Goal: Contribute content: Add original content to the website for others to see

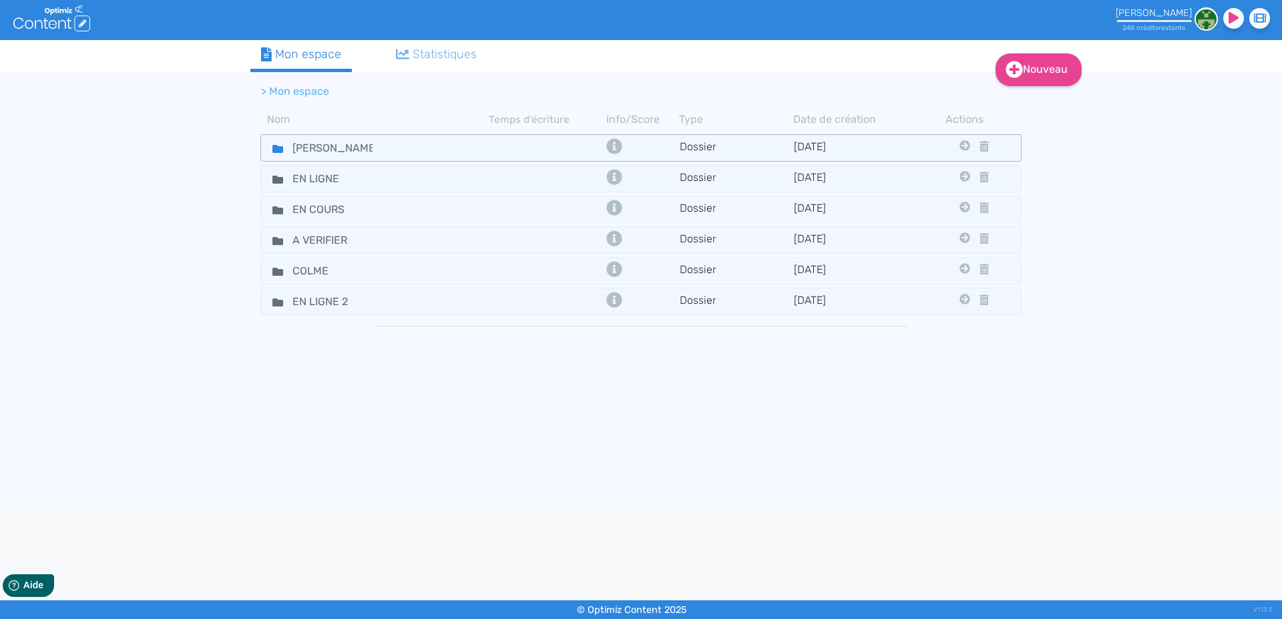
click at [270, 146] on fa-icon at bounding box center [273, 147] width 20 height 19
click at [274, 150] on icon at bounding box center [278, 149] width 11 height 8
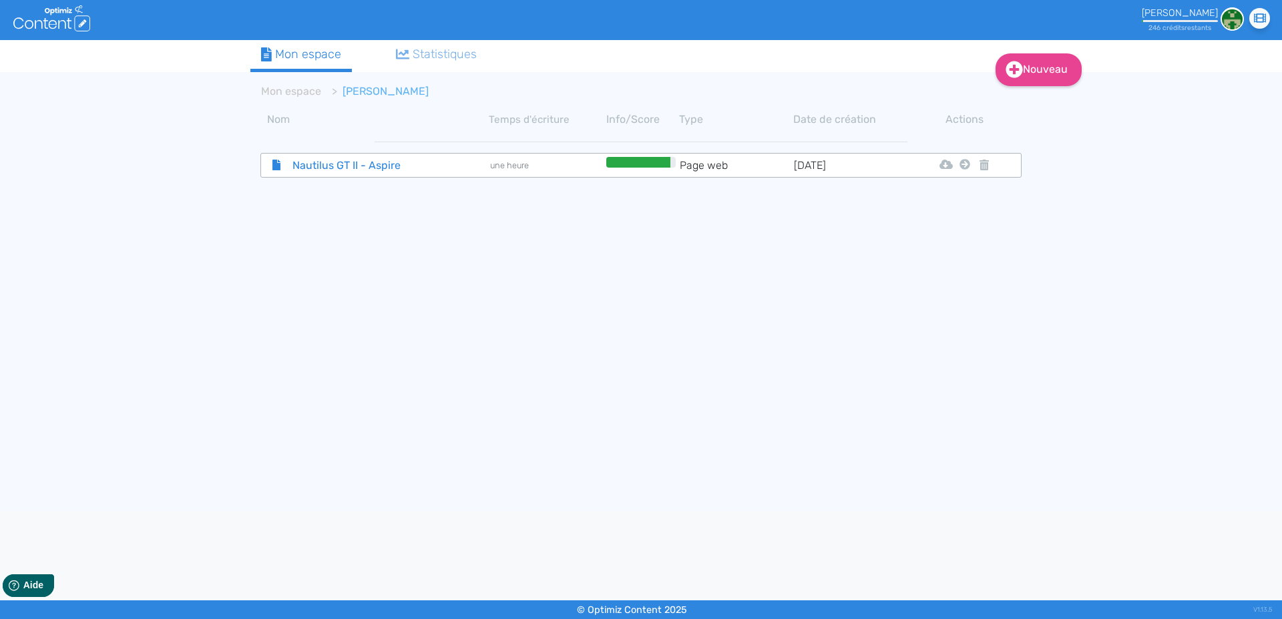
click at [322, 166] on span "Nautilus GT II - Aspire" at bounding box center [358, 165] width 150 height 17
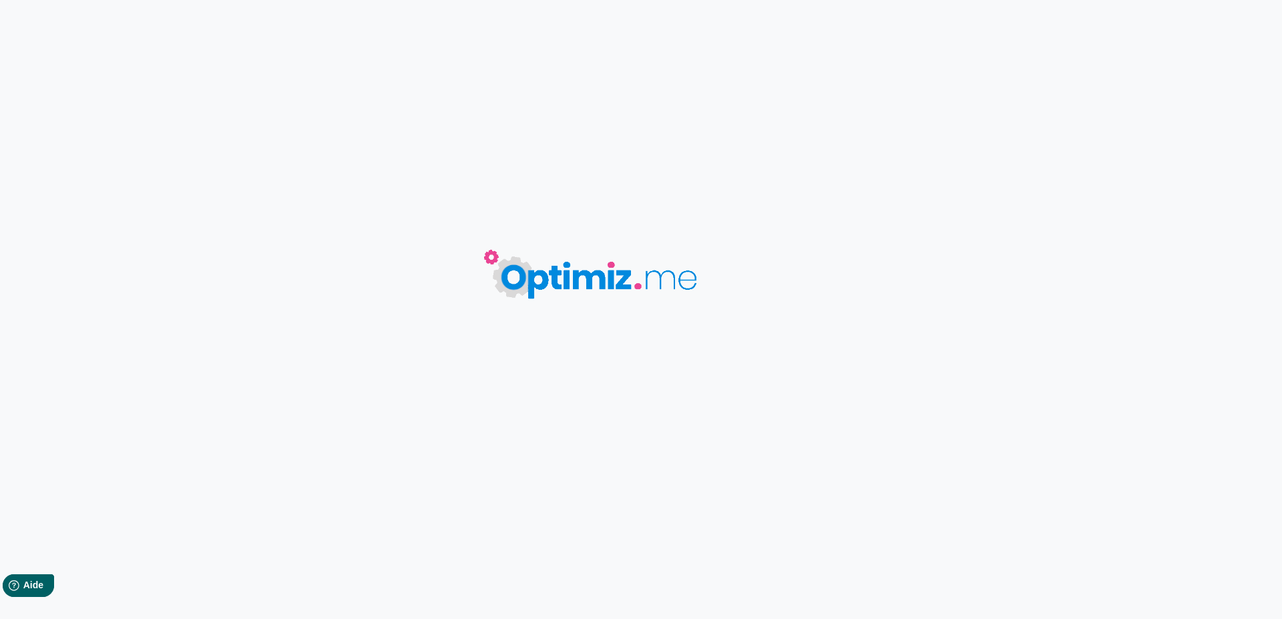
type input "Nautilus GT II - Aspire"
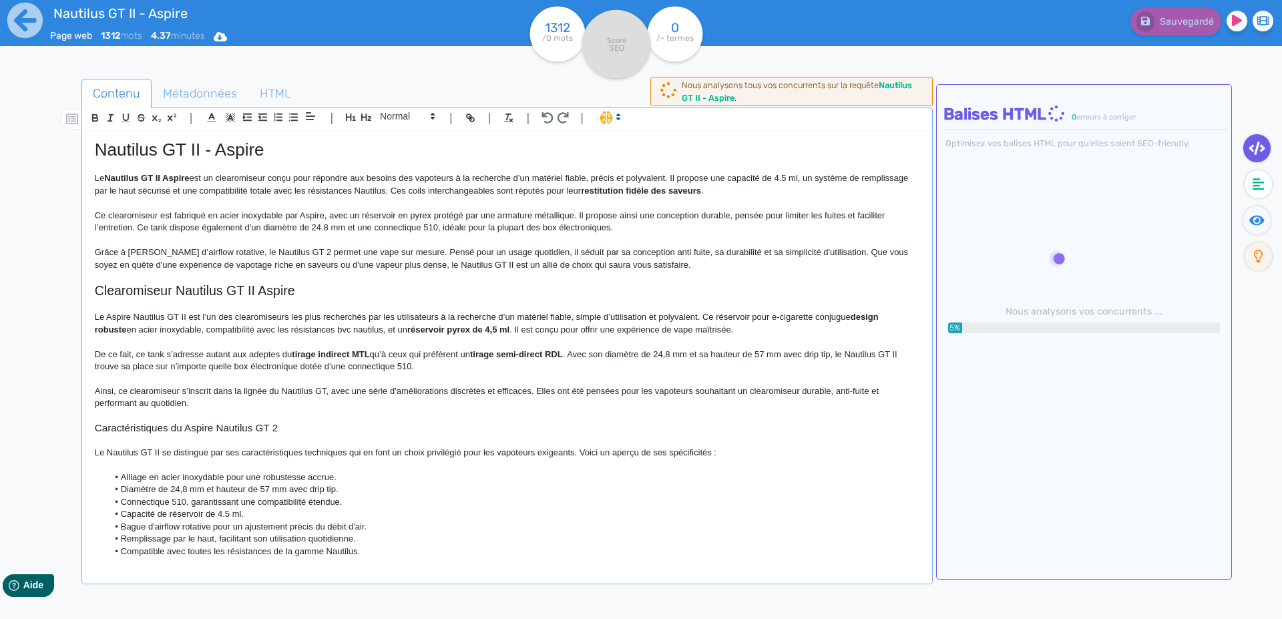
click at [325, 216] on p "Ce clearomiseur est fabriqué en acier inoxydable par Aspire, avec un réservoir …" at bounding box center [507, 222] width 825 height 25
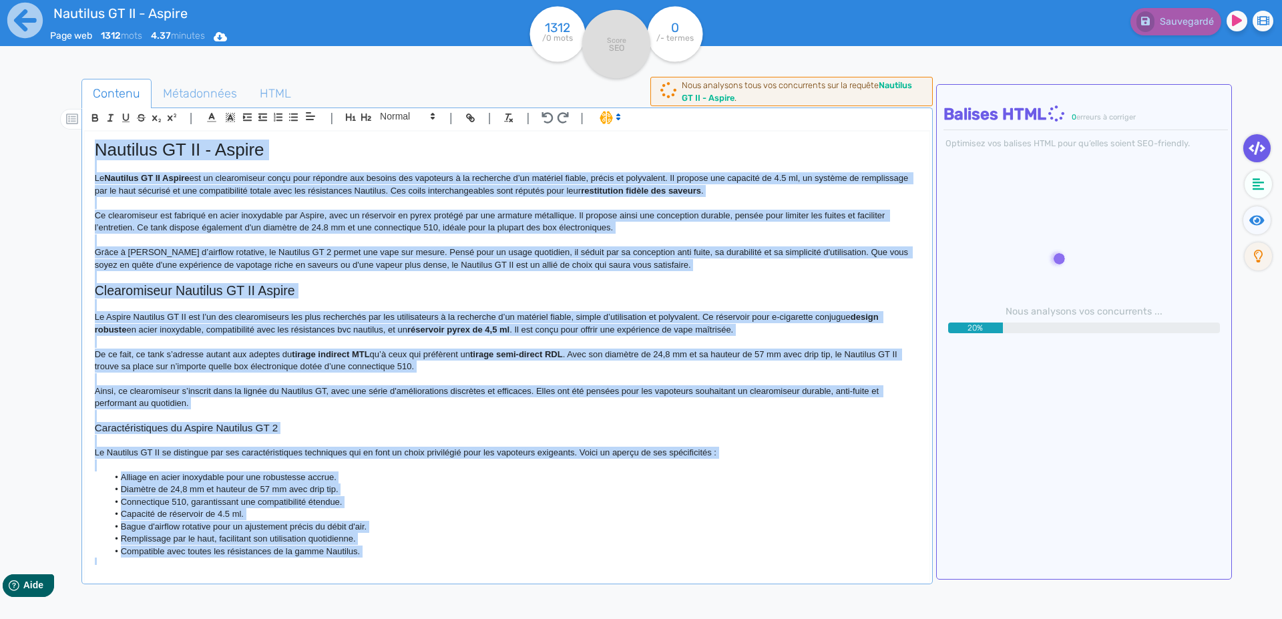
copy div "Loremips DO SI - Ametco Ad Elitsedd EI TE Incidi utl et doloremagnaa enima mini…"
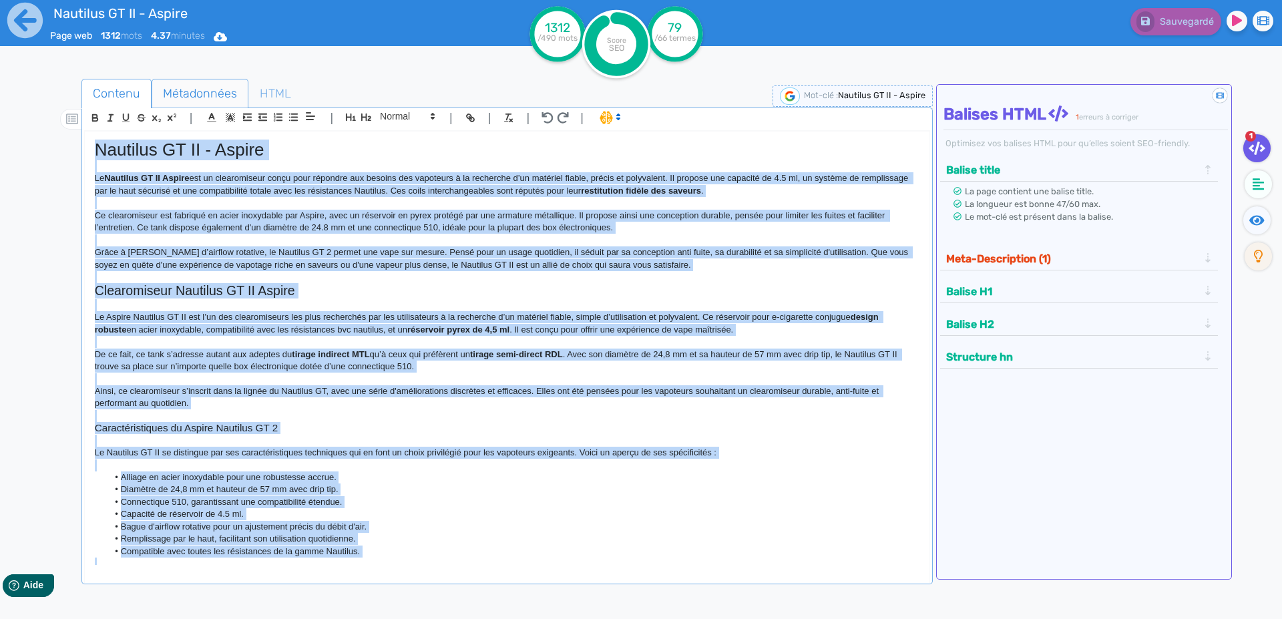
click at [188, 91] on span "Métadonnées" at bounding box center [200, 93] width 96 height 36
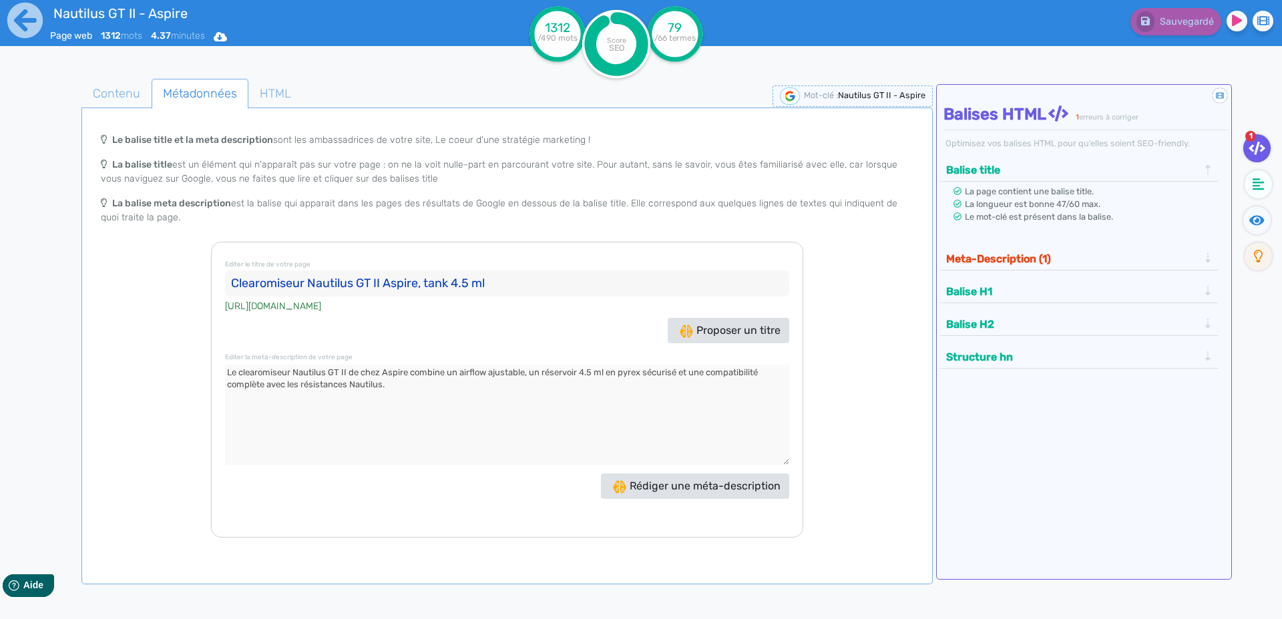
click at [236, 284] on input "Clearomiseur Nautilus GT II Aspire, tank 4.5 ml" at bounding box center [507, 284] width 564 height 27
click at [231, 371] on textarea at bounding box center [507, 415] width 564 height 100
click at [15, 19] on icon at bounding box center [25, 20] width 37 height 37
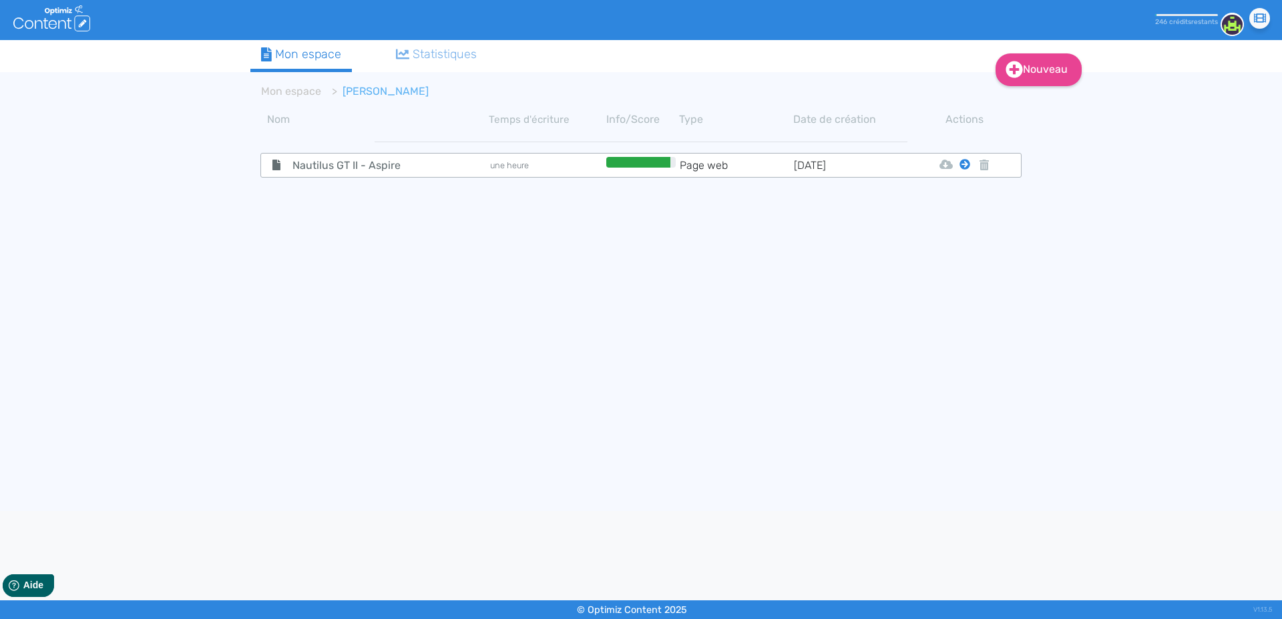
click at [964, 161] on icon at bounding box center [965, 164] width 11 height 11
click at [942, 197] on button "Mon Espace" at bounding box center [959, 197] width 115 height 21
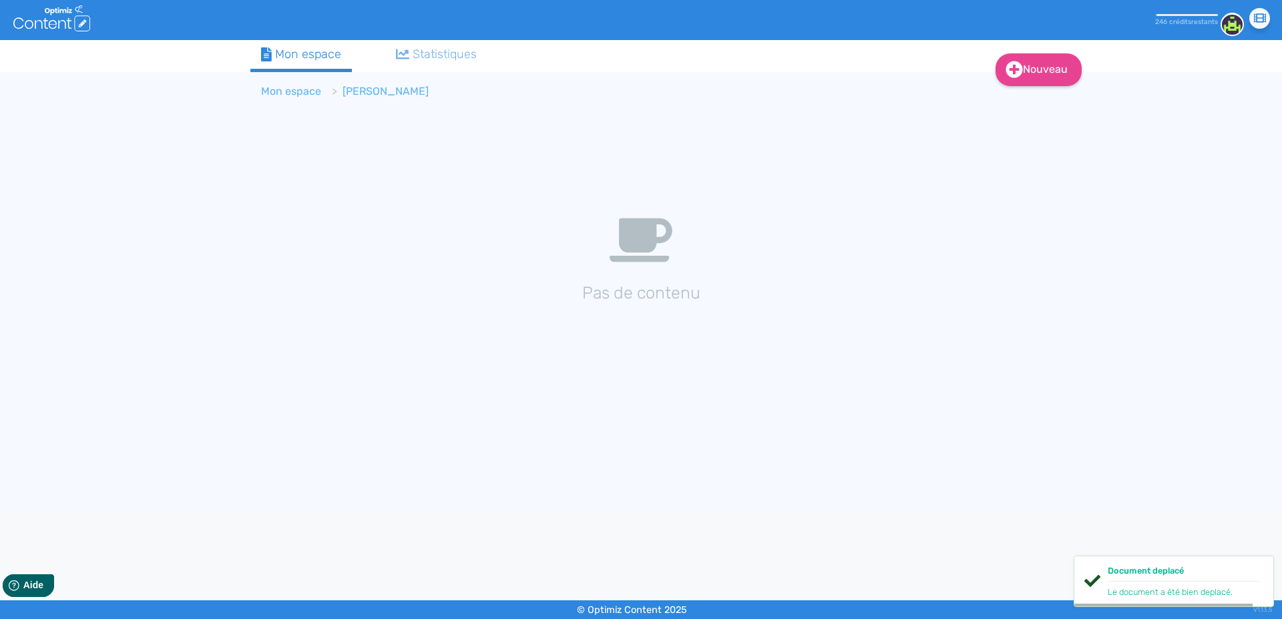
click at [267, 90] on link "Mon espace" at bounding box center [291, 91] width 60 height 13
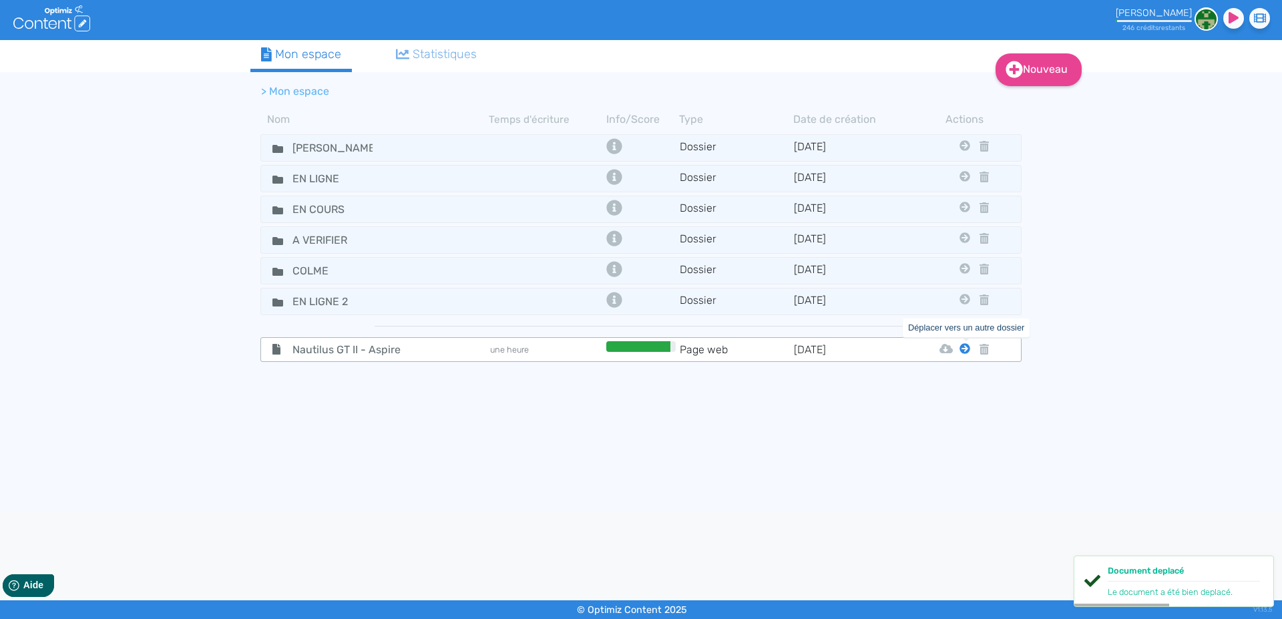
click at [963, 346] on icon at bounding box center [965, 348] width 11 height 11
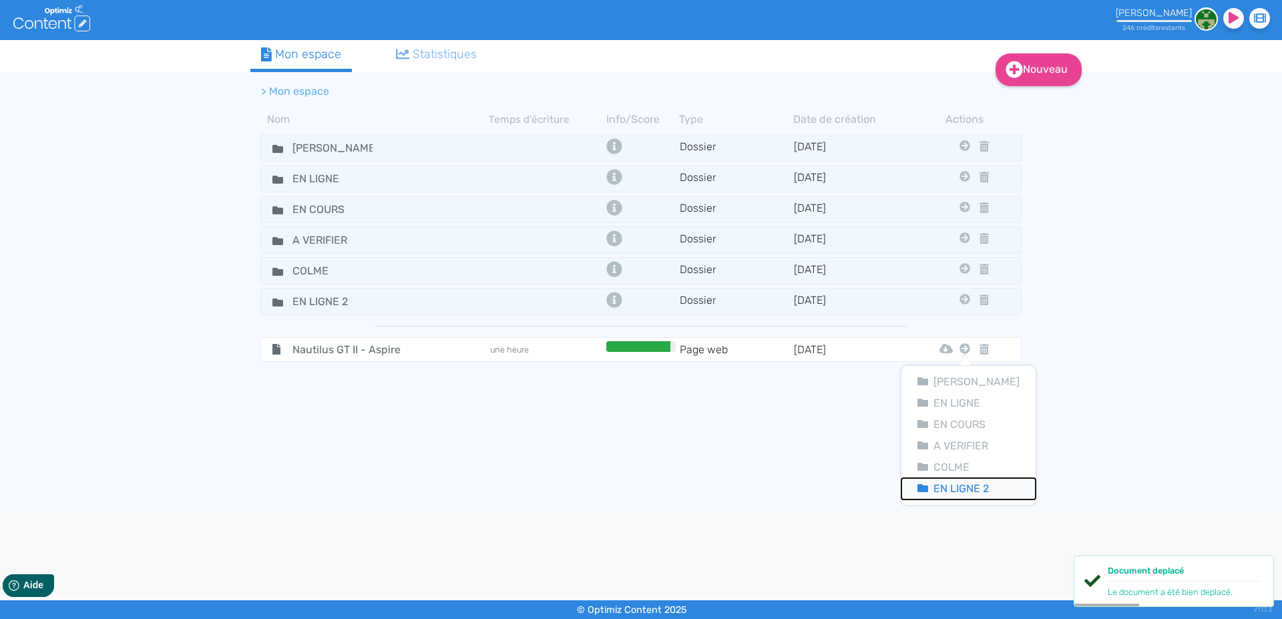
click at [965, 492] on button "En Ligne 2" at bounding box center [969, 488] width 134 height 21
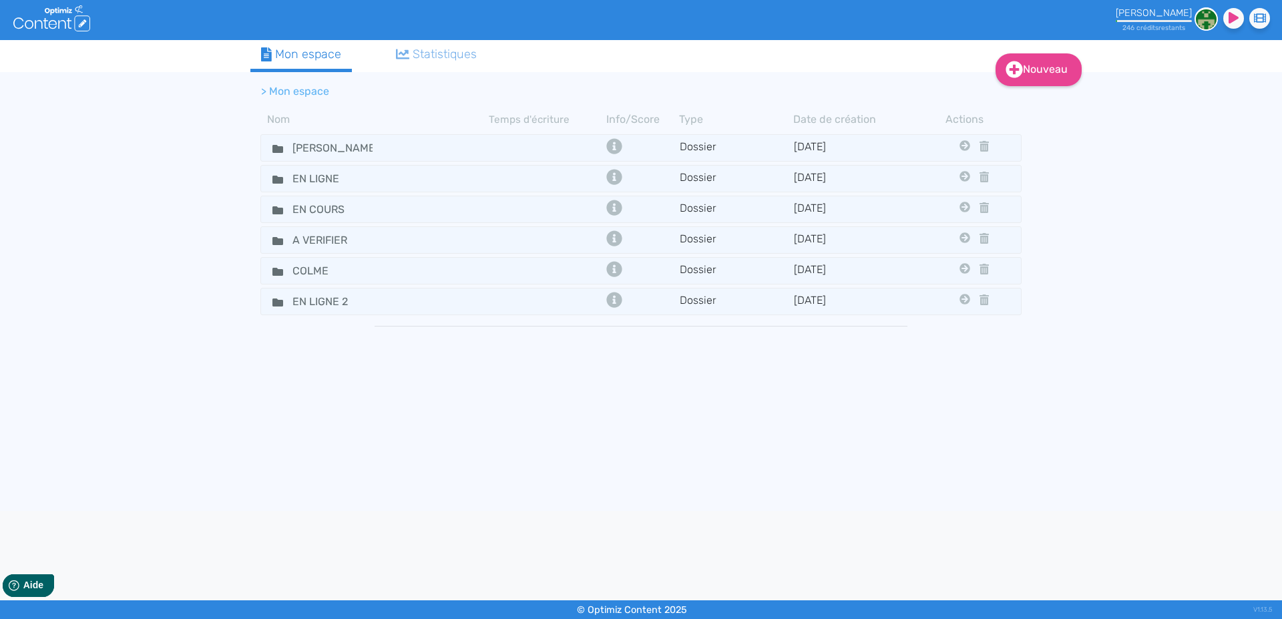
click at [39, 363] on div "Nouveau Contenu Dossier Mon espace Statistiques > Mon espace Nom Temps d'écritu…" at bounding box center [641, 275] width 1282 height 471
